Goal: Information Seeking & Learning: Learn about a topic

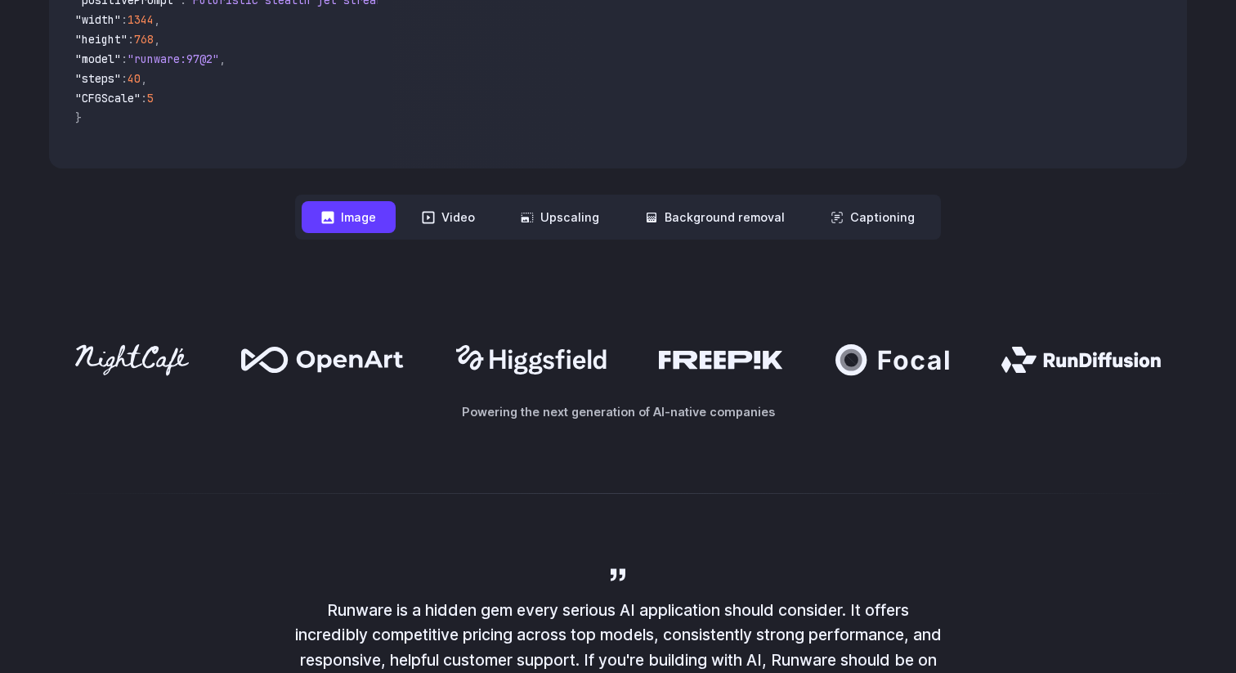
scroll to position [746, 0]
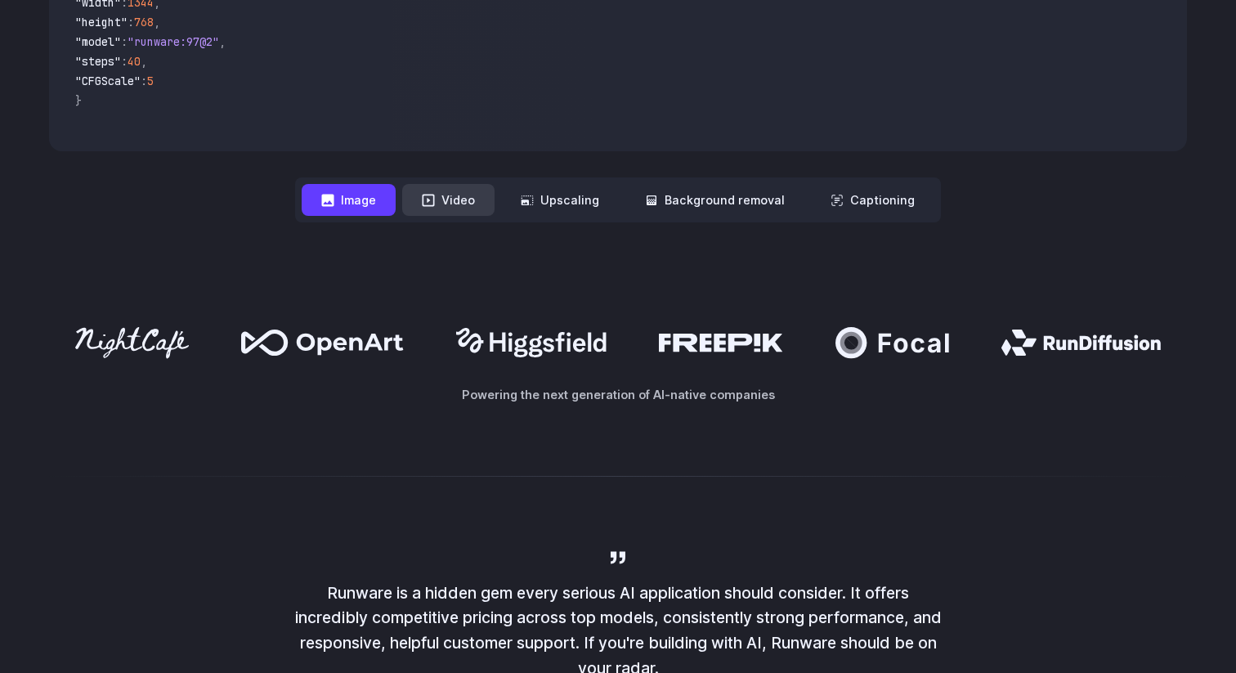
click at [464, 204] on button "Video" at bounding box center [448, 200] width 92 height 32
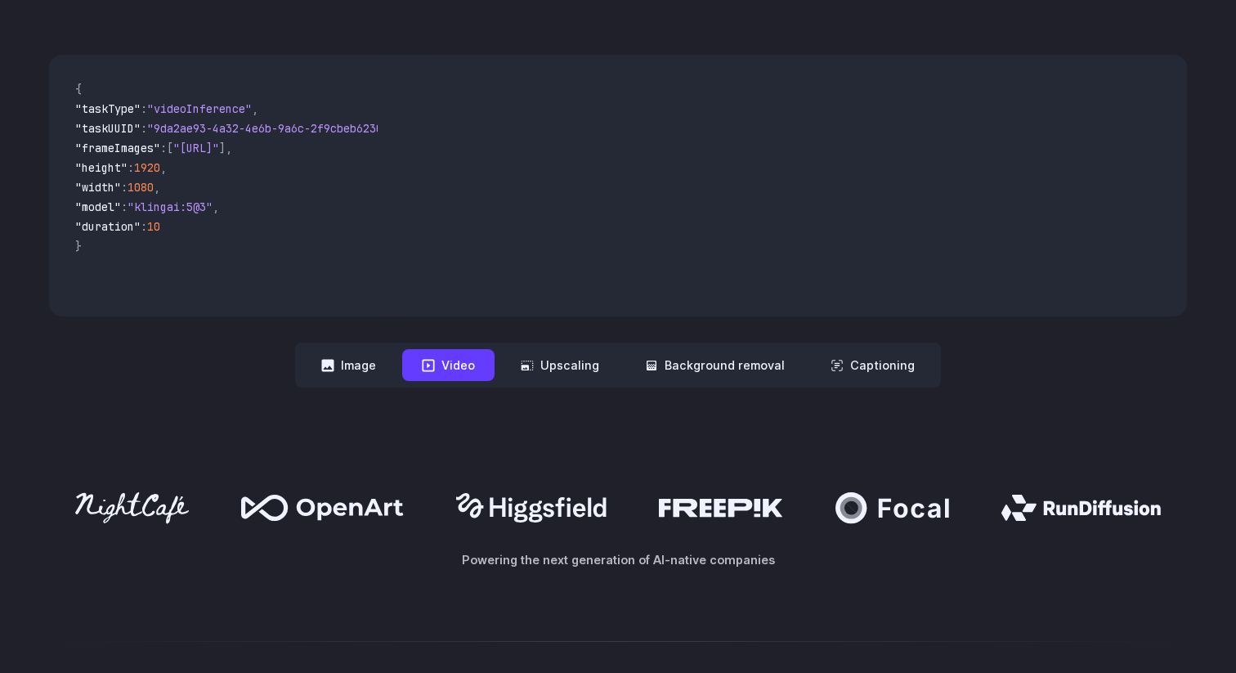
scroll to position [0, 0]
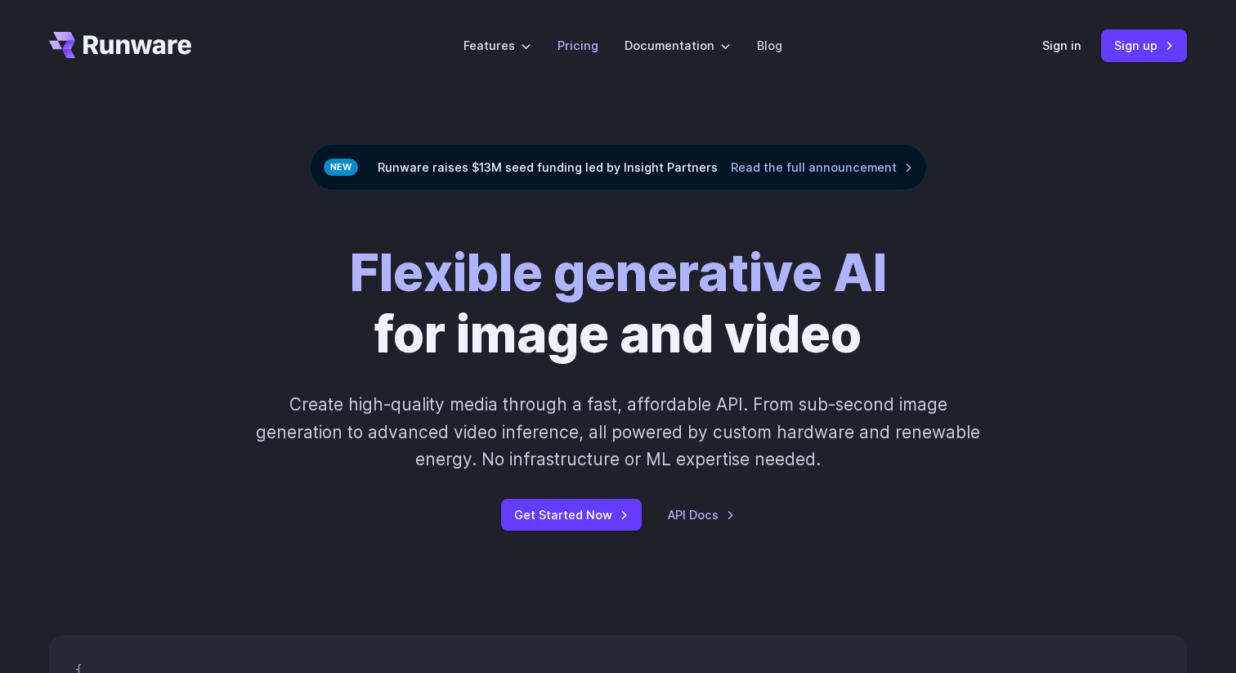
click at [579, 51] on link "Pricing" at bounding box center [578, 45] width 41 height 19
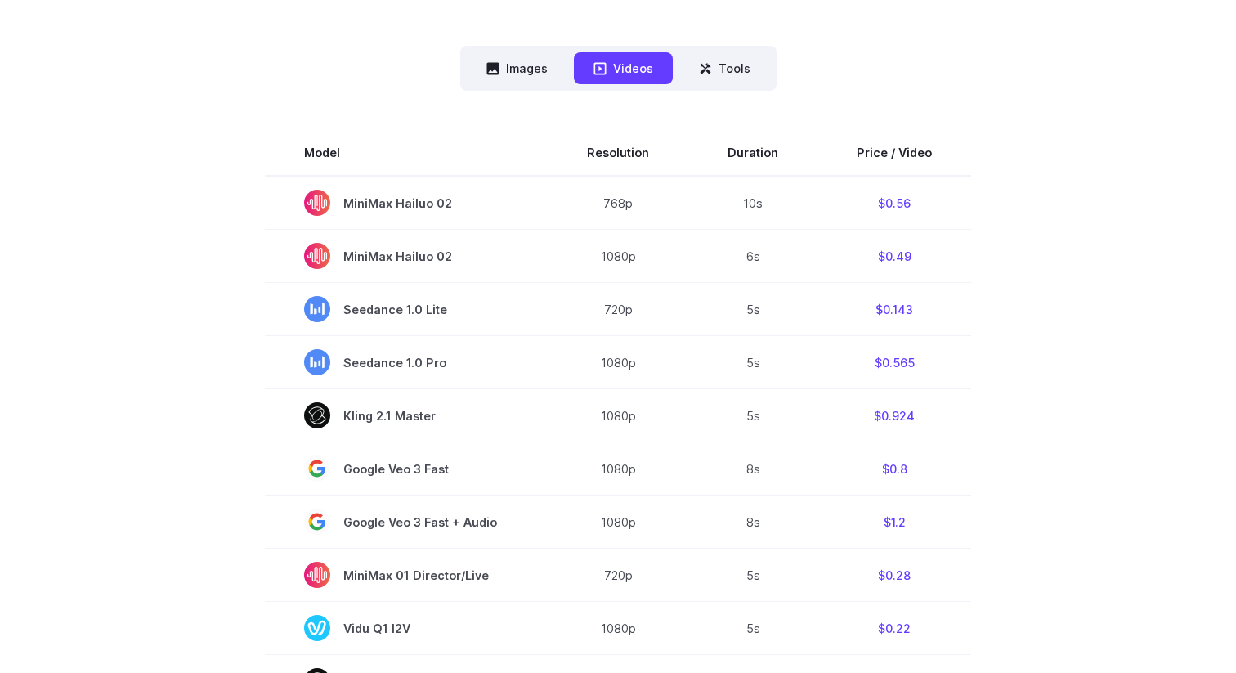
scroll to position [419, 0]
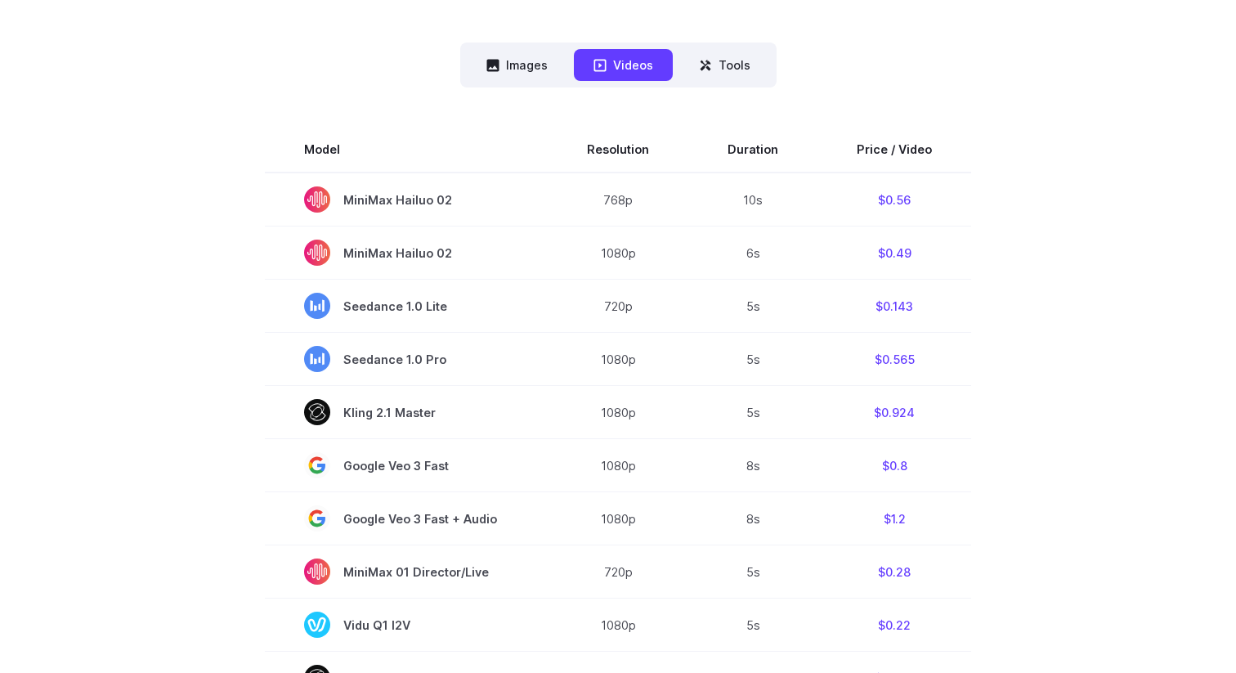
click at [515, 43] on nav "Images Videos Tools ****** ****** *****" at bounding box center [618, 65] width 316 height 45
click at [513, 56] on button "Images" at bounding box center [517, 65] width 101 height 32
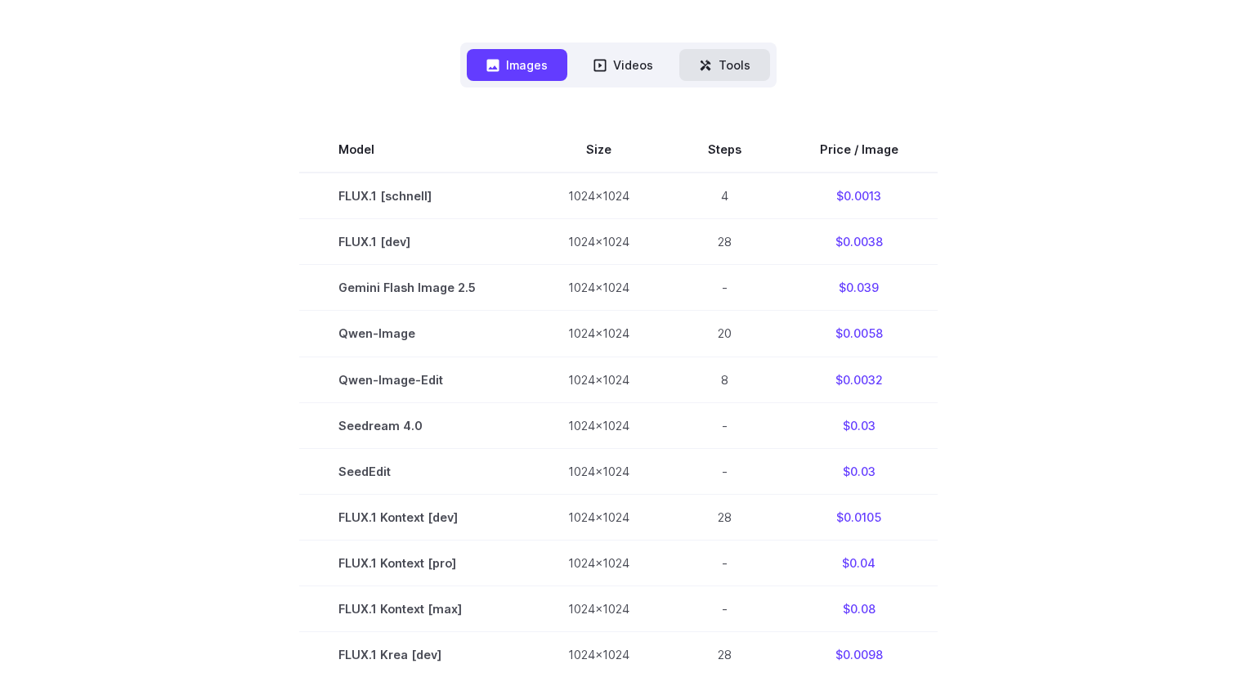
click at [717, 64] on button "Tools" at bounding box center [724, 65] width 91 height 32
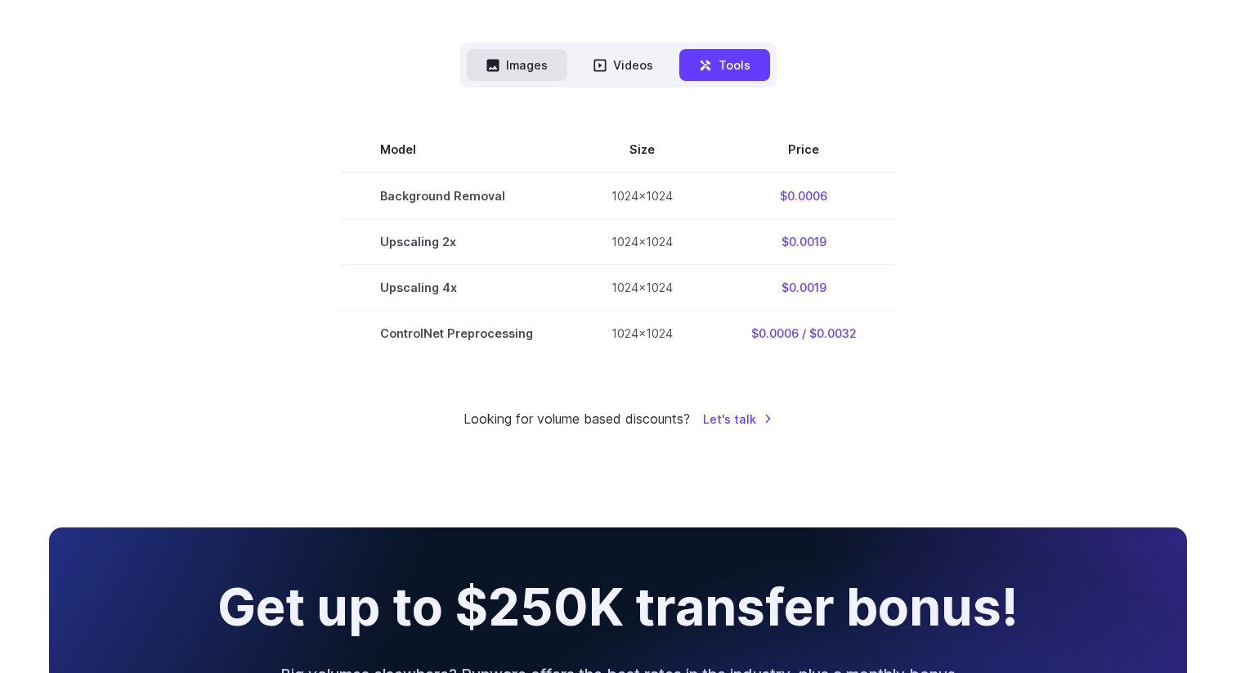
click at [539, 57] on button "Images" at bounding box center [517, 65] width 101 height 32
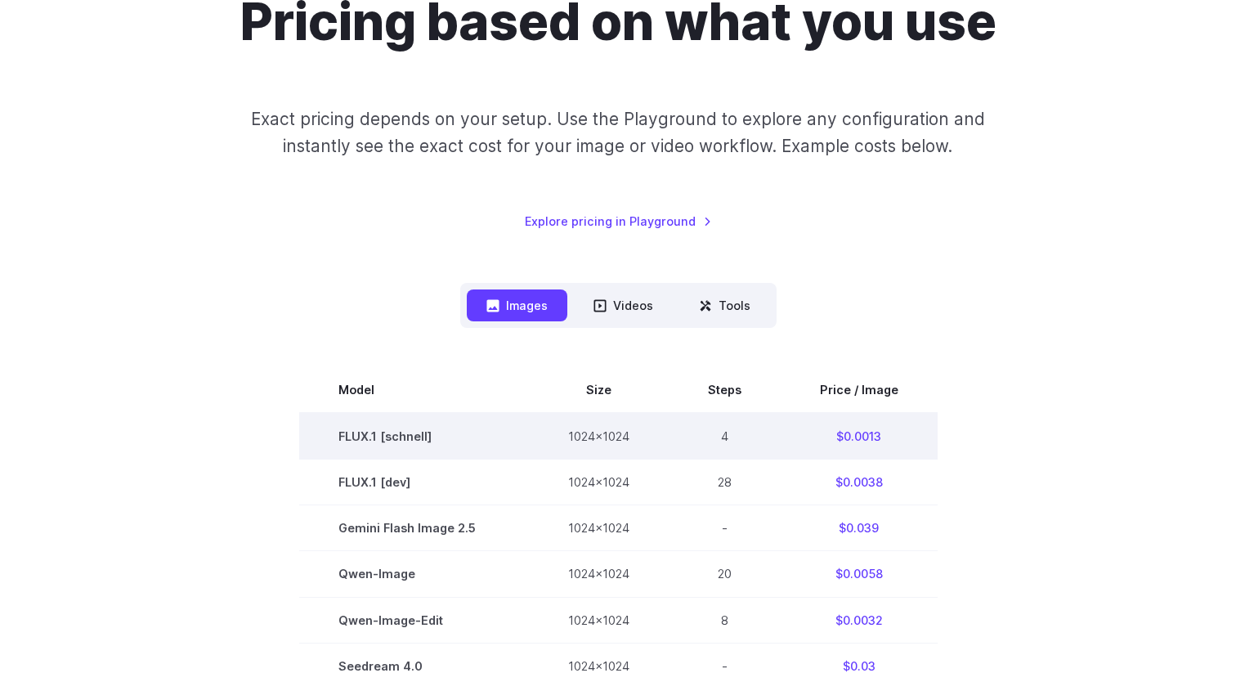
scroll to position [168, 0]
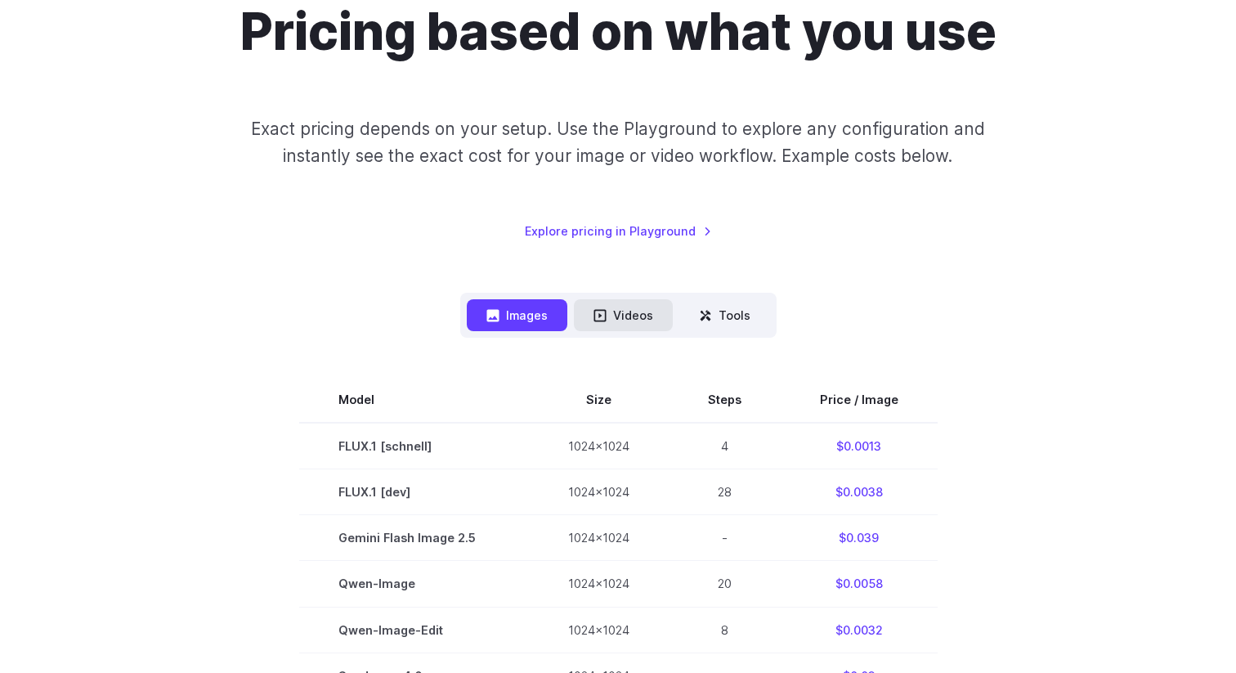
click at [634, 325] on button "Videos" at bounding box center [623, 315] width 99 height 32
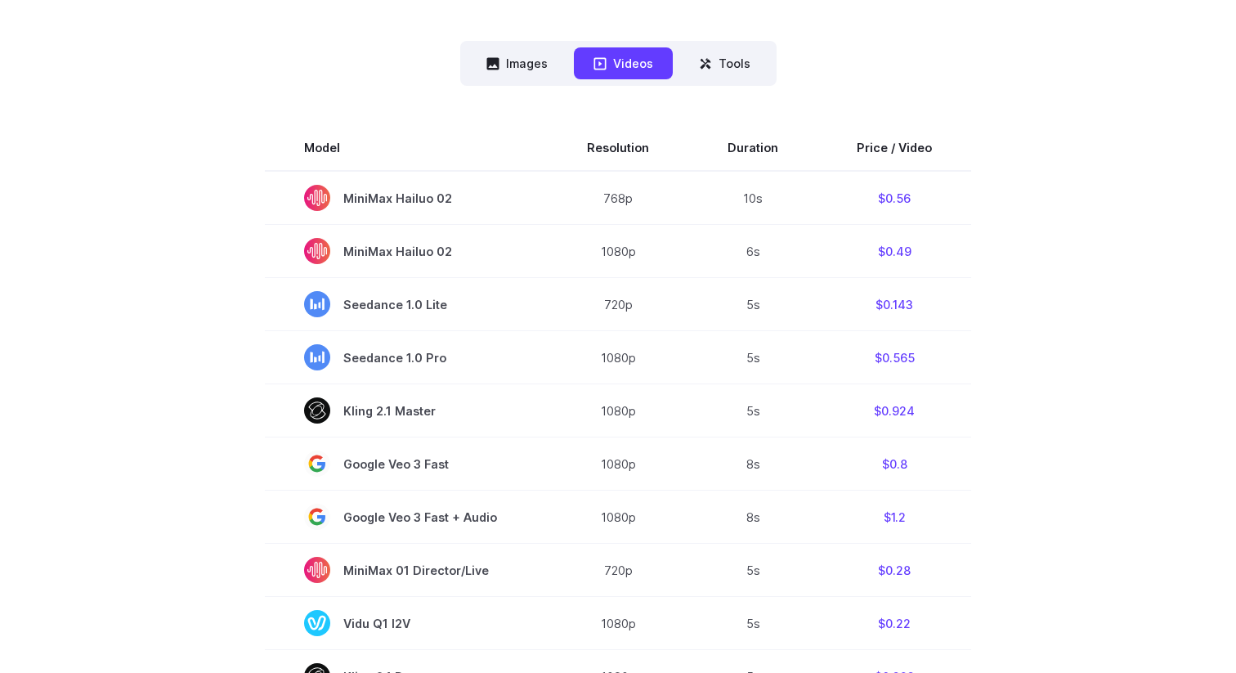
scroll to position [0, 0]
